Goal: Transaction & Acquisition: Purchase product/service

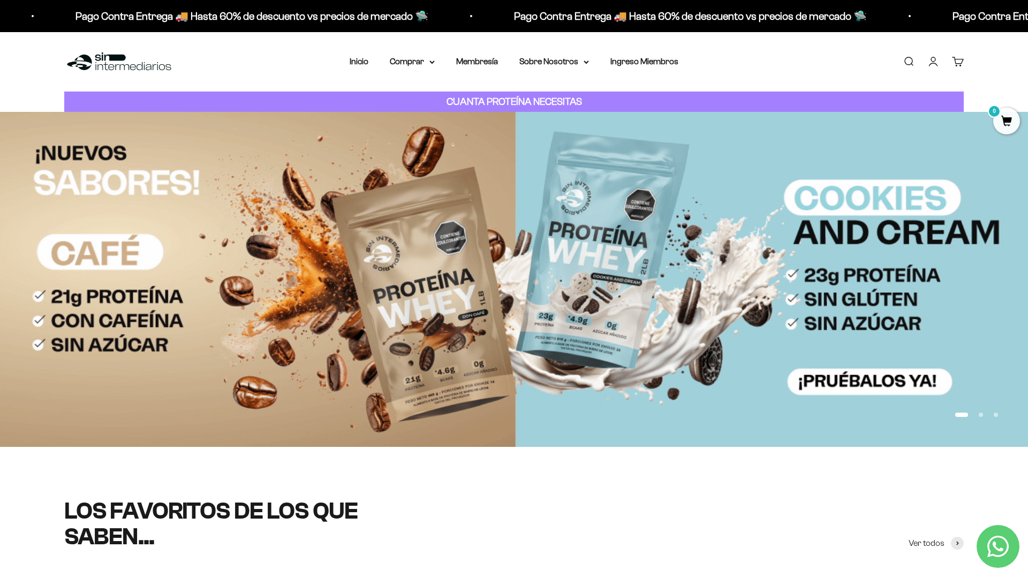
scroll to position [148, 0]
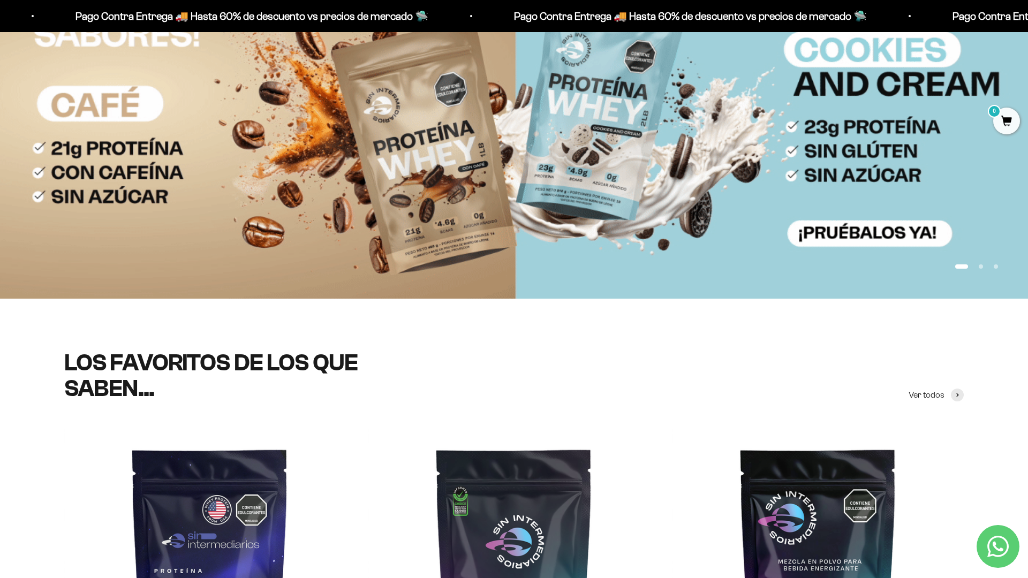
scroll to position [275, 0]
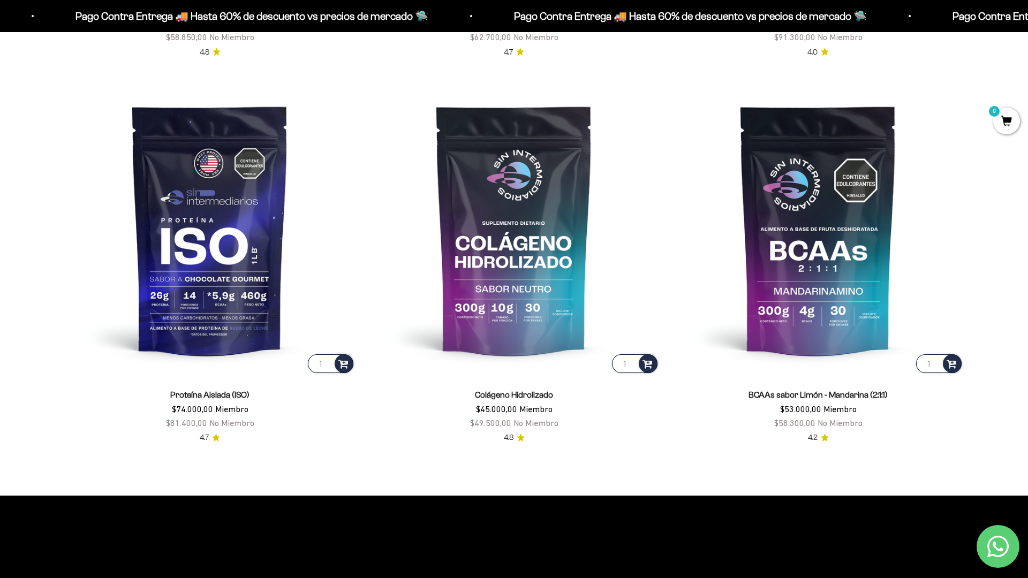
click at [992, 149] on scroll-carousel "1 Proteína Whey $53.500,00 Miembro $58.850,00 No Miembro 4.8 1 Creatina Monohid…" at bounding box center [514, 71] width 1028 height 746
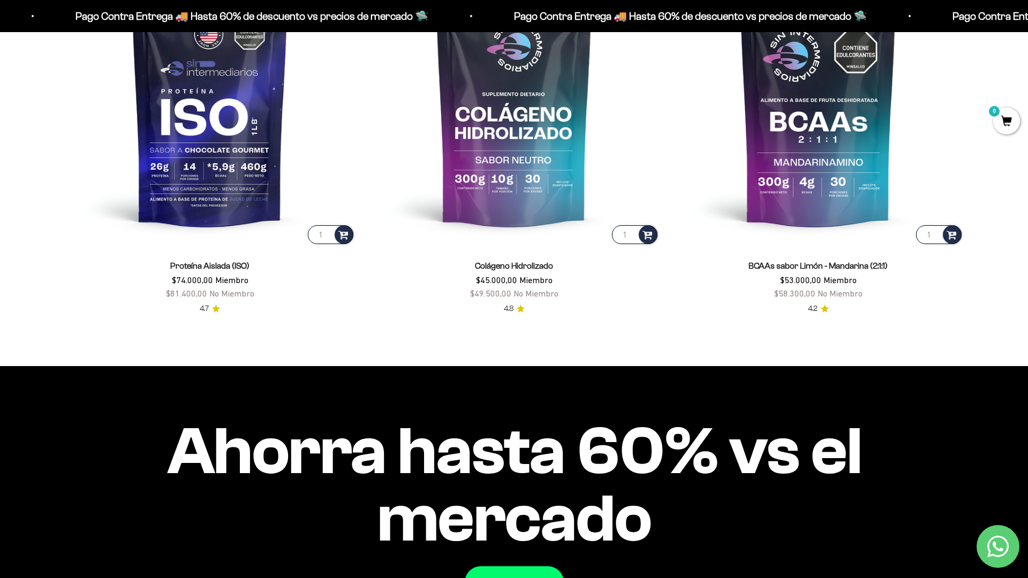
scroll to position [1097, 0]
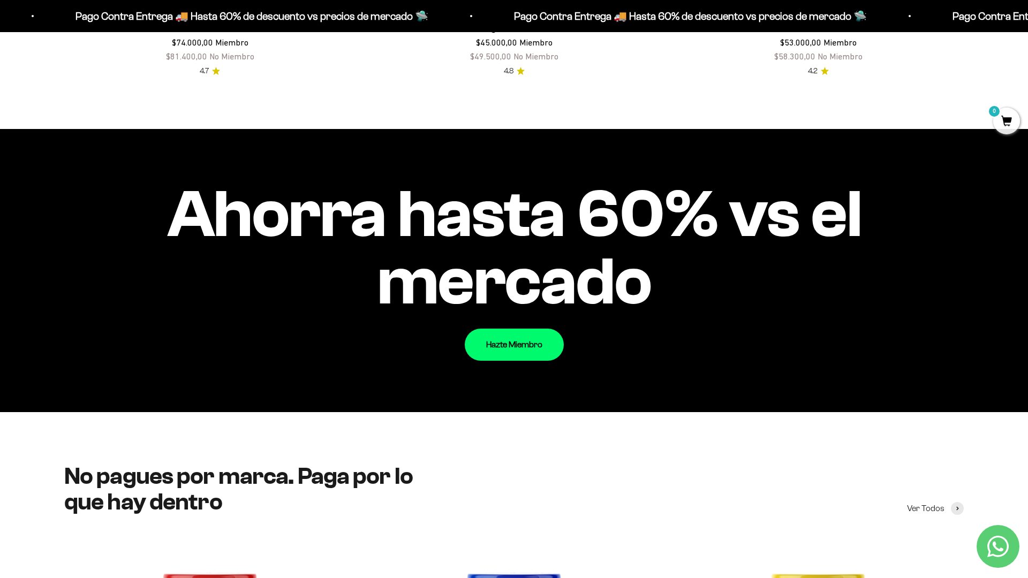
scroll to position [1351, 0]
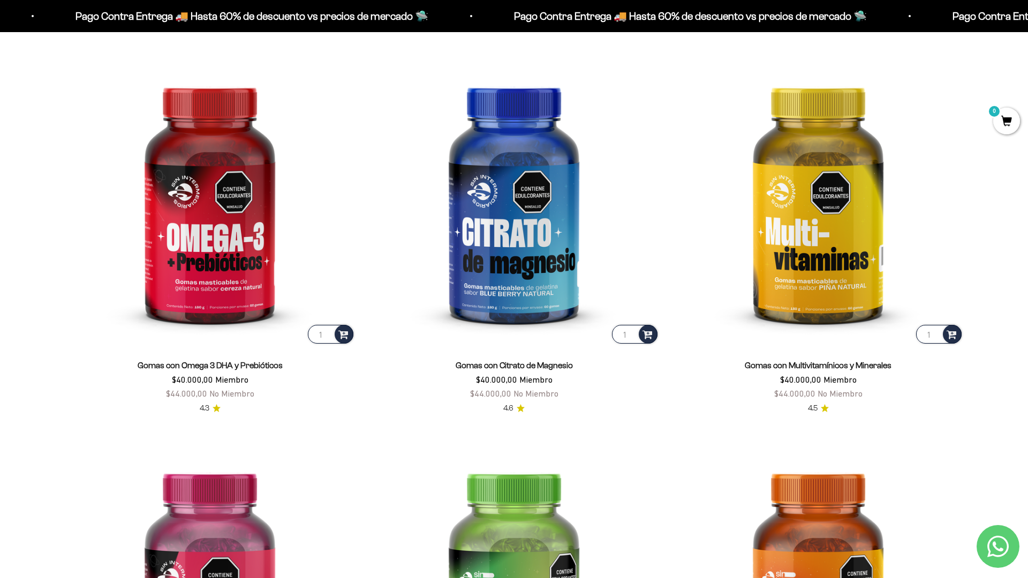
click at [961, 415] on div "Gomas con Multivitamínicos y Minerales $40.000,00 Miembro $44.000,00 No Miembro…" at bounding box center [818, 380] width 291 height 69
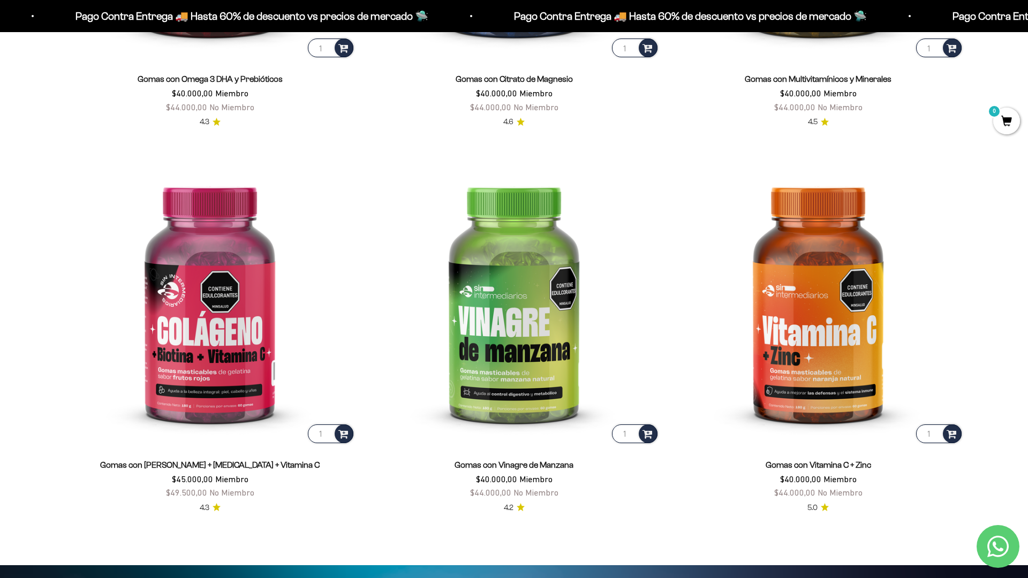
click at [1028, 24] on html "Ir al contenido Pago Contra Entrega 🚚 Hasta 60% de descuento vs precios de merc…" at bounding box center [514, 569] width 1028 height 5175
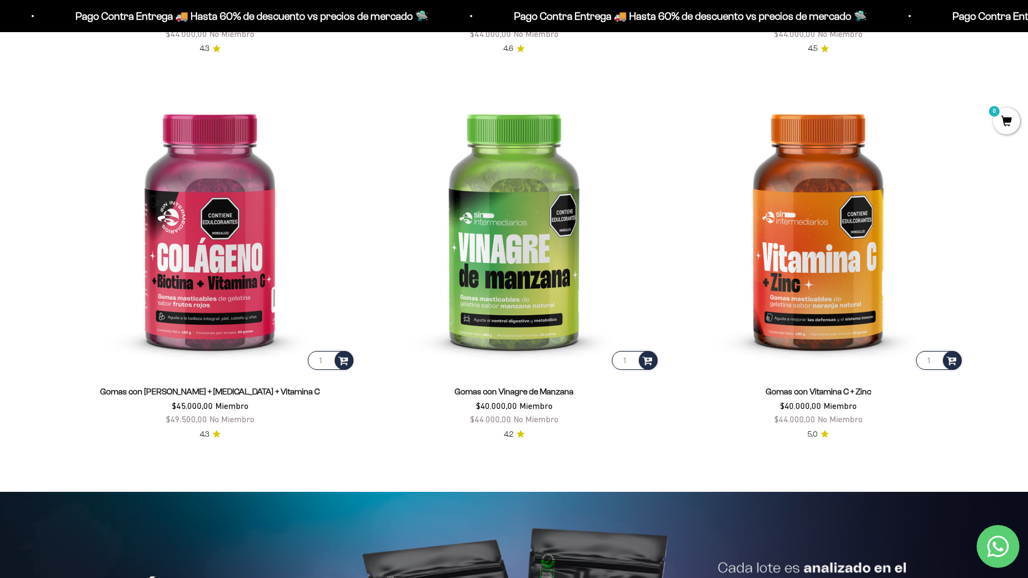
click at [1028, 24] on html "Ir al contenido Pago Contra Entrega 🚚 Hasta 60% de descuento vs precios de merc…" at bounding box center [514, 495] width 1028 height 5175
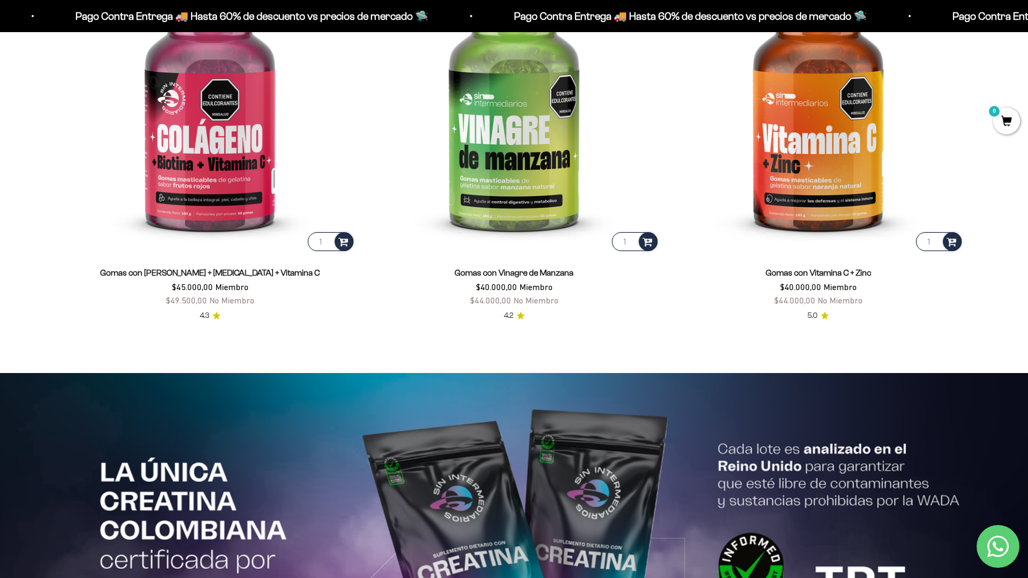
click at [979, 415] on img at bounding box center [514, 540] width 1028 height 335
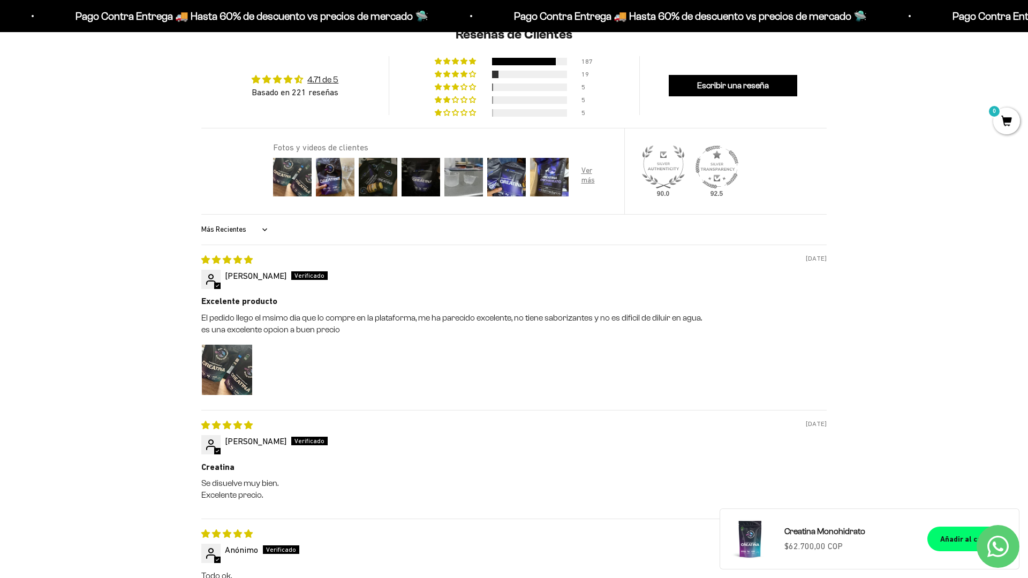
click at [1028, 24] on html "Ir al contenido Pago Contra Entrega 🚚 Hasta 60% de descuento vs precios [PERSON…" at bounding box center [514, 542] width 1028 height 2878
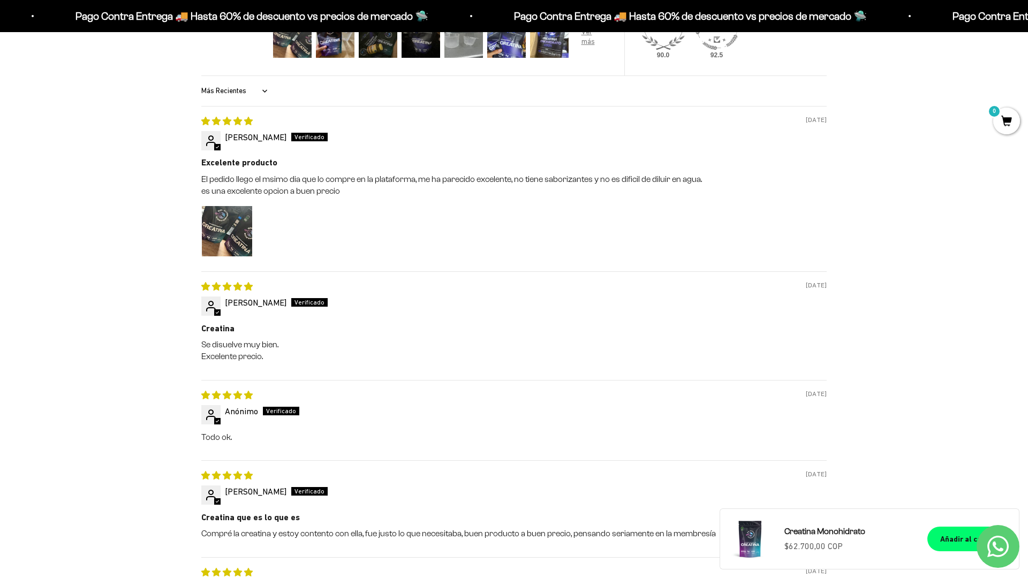
click at [1028, 24] on html "Ir al contenido Pago Contra Entrega 🚚 Hasta 60% de descuento vs precios [PERSON…" at bounding box center [514, 404] width 1028 height 2878
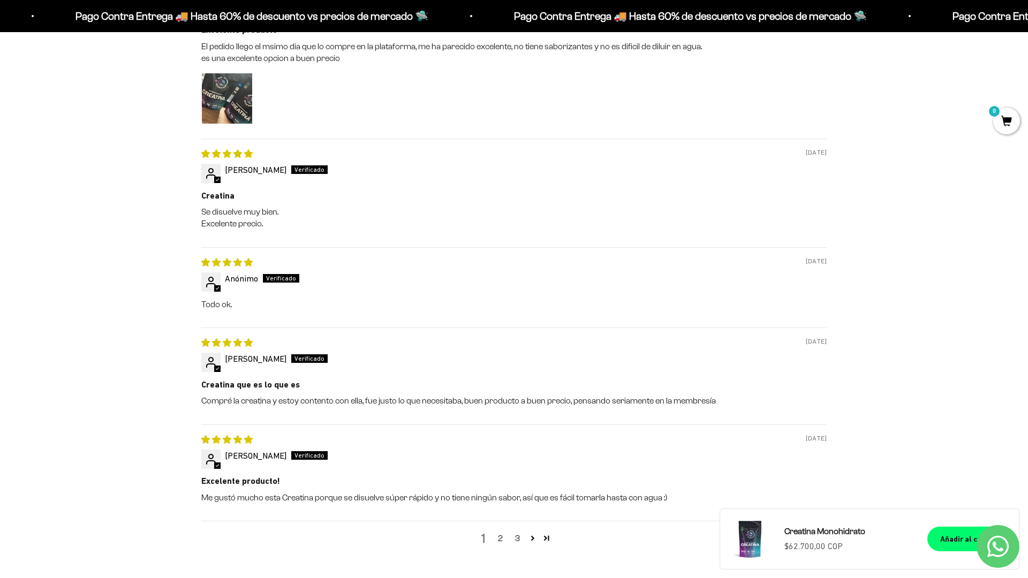
click at [1028, 24] on html "Ir al contenido Pago Contra Entrega 🚚 Hasta 60% de descuento vs precios [PERSON…" at bounding box center [514, 271] width 1028 height 2878
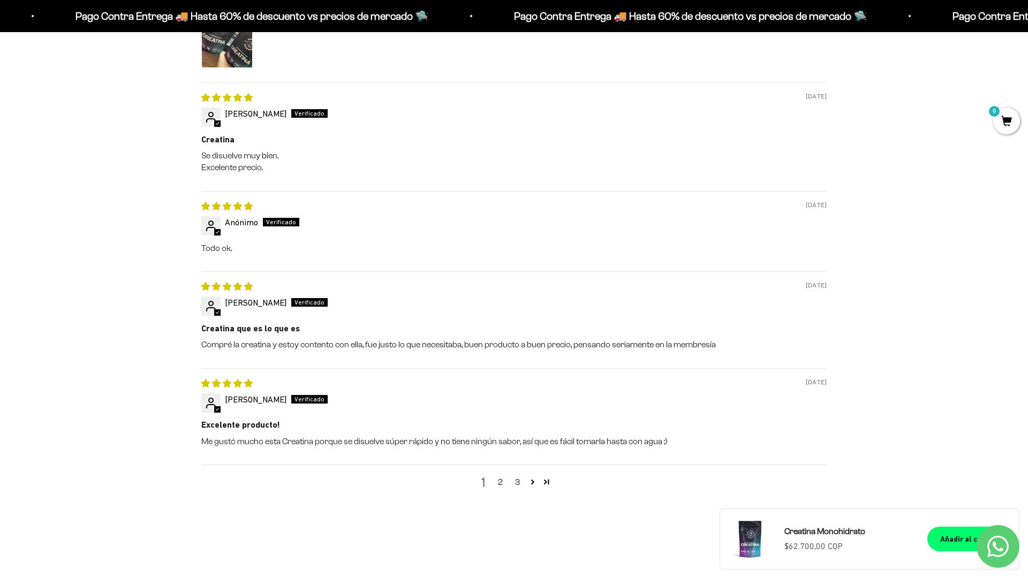
click at [1028, 24] on html "Ir al contenido Pago Contra Entrega 🚚 Hasta 60% de descuento vs precios [PERSON…" at bounding box center [514, 215] width 1028 height 2878
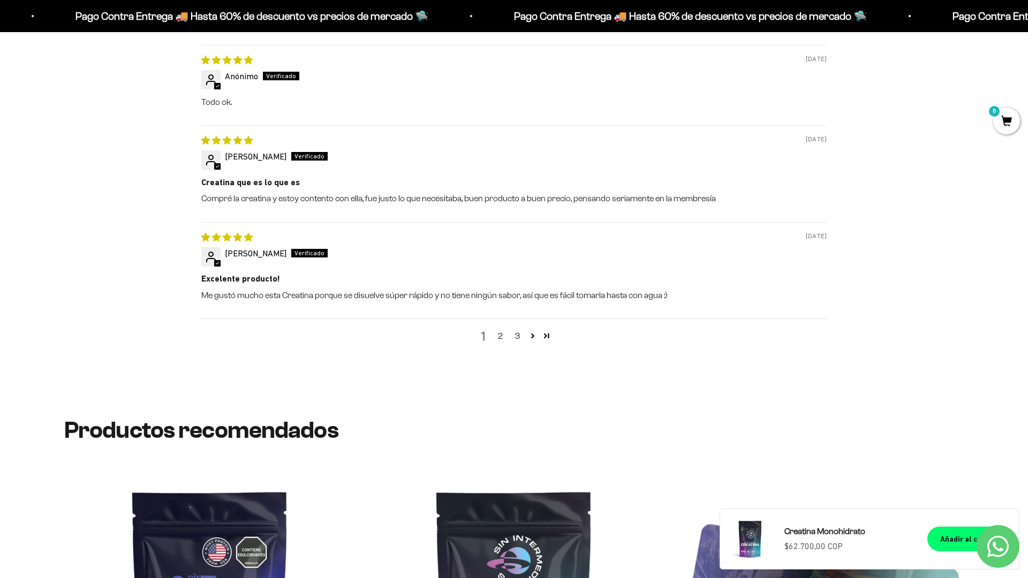
click at [1028, 24] on html "Ir al contenido Pago Contra Entrega 🚚 Hasta 60% de descuento vs precios [PERSON…" at bounding box center [514, 68] width 1028 height 2878
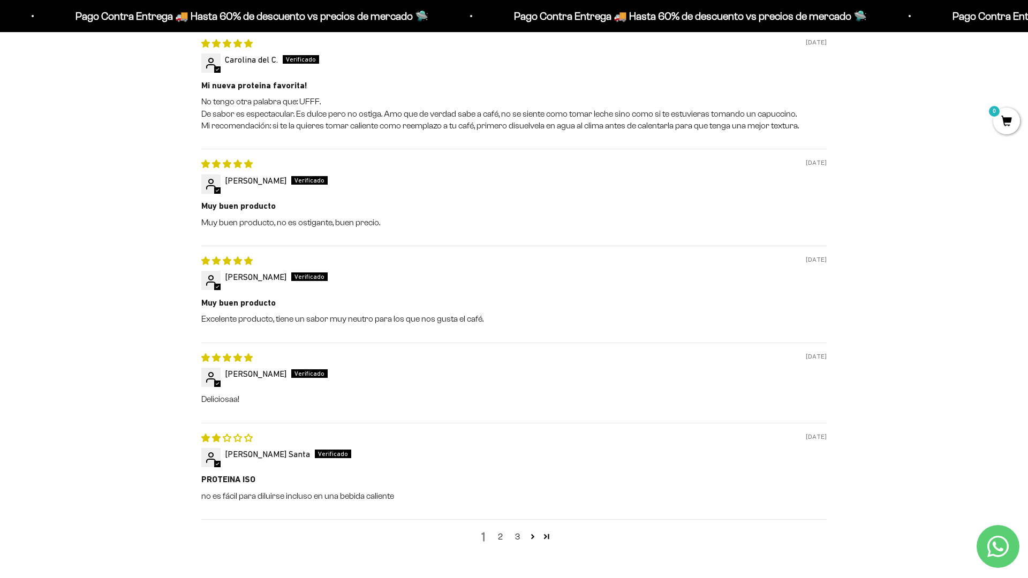
click at [979, 415] on div "Reseñas de Clientes 4.72 de 5 Basado en 132 reseñas 109 16 2 3 2 Ver todas las …" at bounding box center [514, 207] width 1028 height 822
click at [1028, 24] on html "Ir al contenido Pago Contra Entrega 🚚 Hasta 60% de descuento vs precios de merc…" at bounding box center [514, 513] width 1028 height 3335
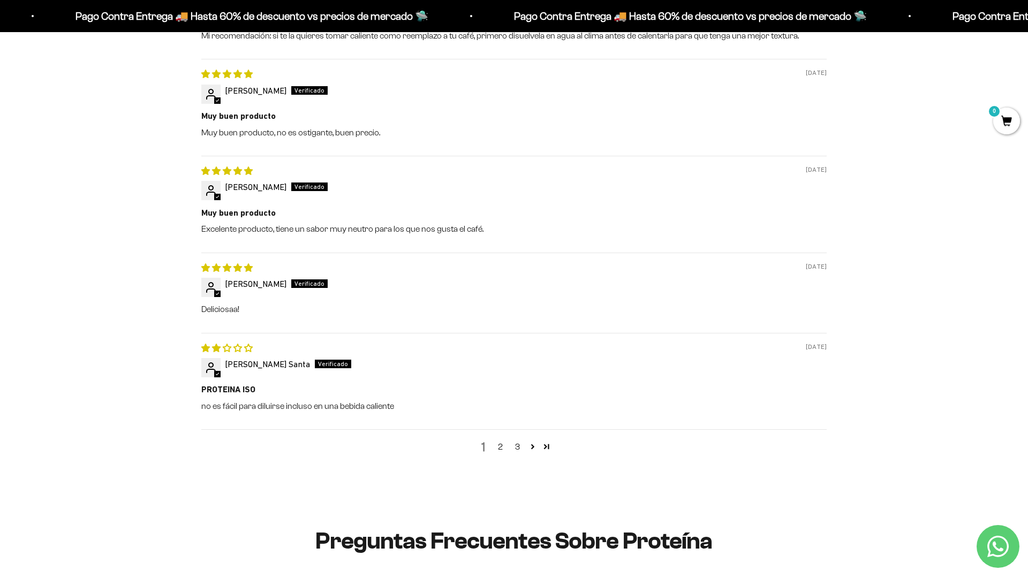
click at [1028, 24] on html "Ir al contenido Pago Contra Entrega 🚚 Hasta 60% de descuento vs precios de merc…" at bounding box center [514, 423] width 1028 height 3335
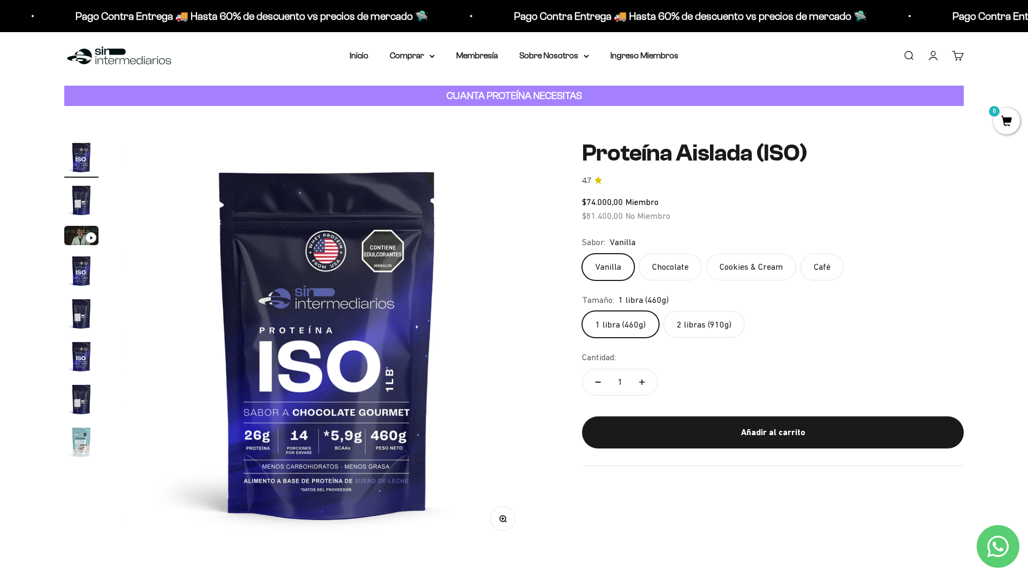
scroll to position [0, 0]
